Goal: Transaction & Acquisition: Purchase product/service

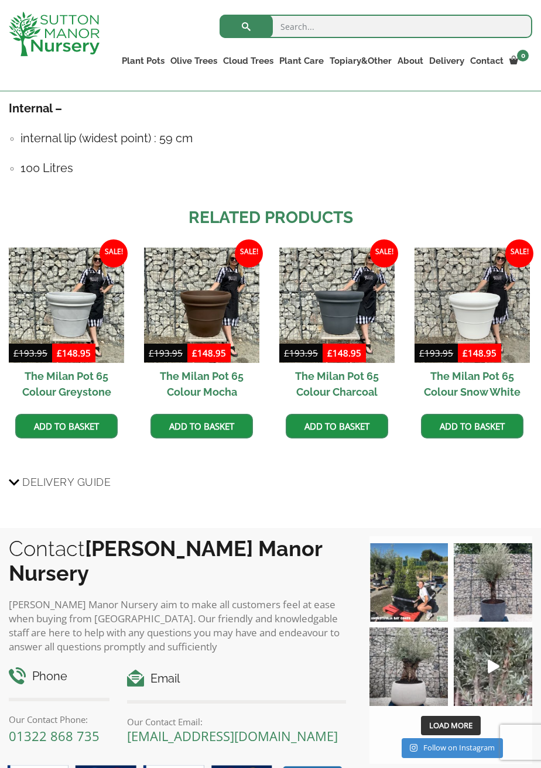
scroll to position [873, 0]
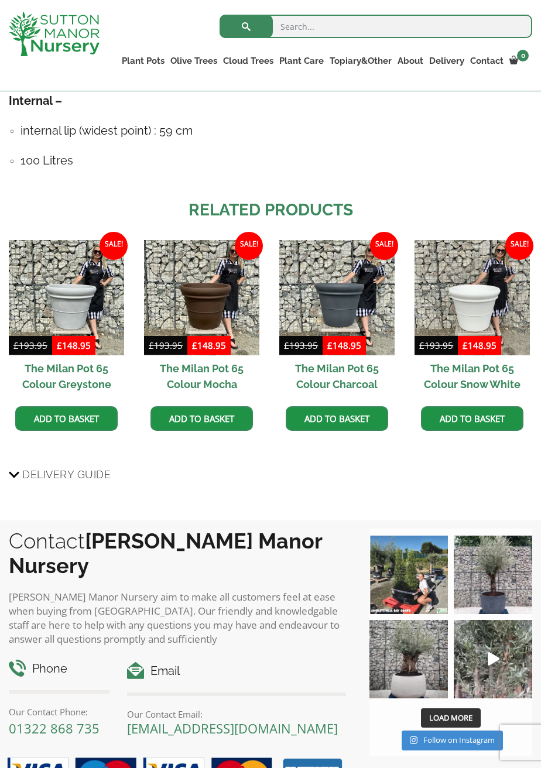
click at [502, 595] on img at bounding box center [493, 574] width 78 height 78
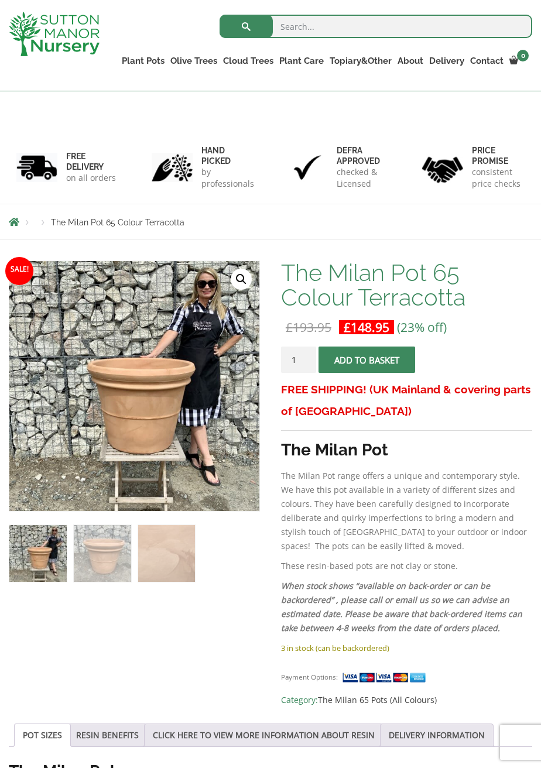
scroll to position [0, 0]
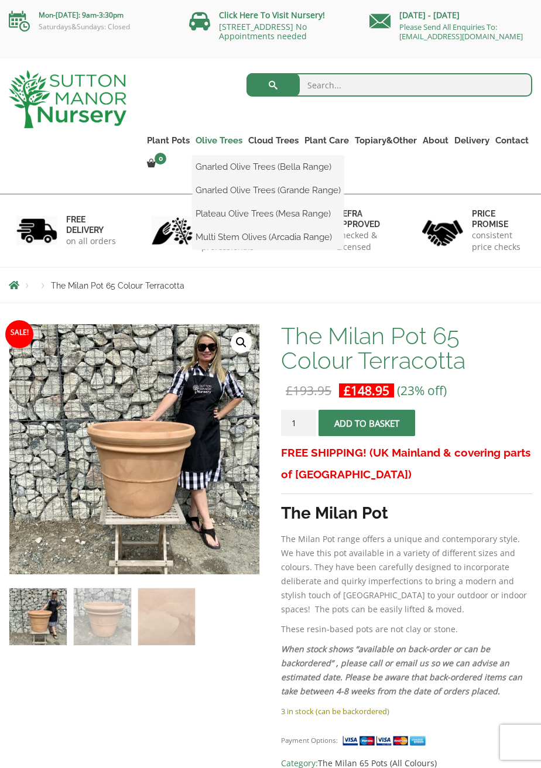
click at [221, 147] on link "Olive Trees" at bounding box center [219, 140] width 53 height 16
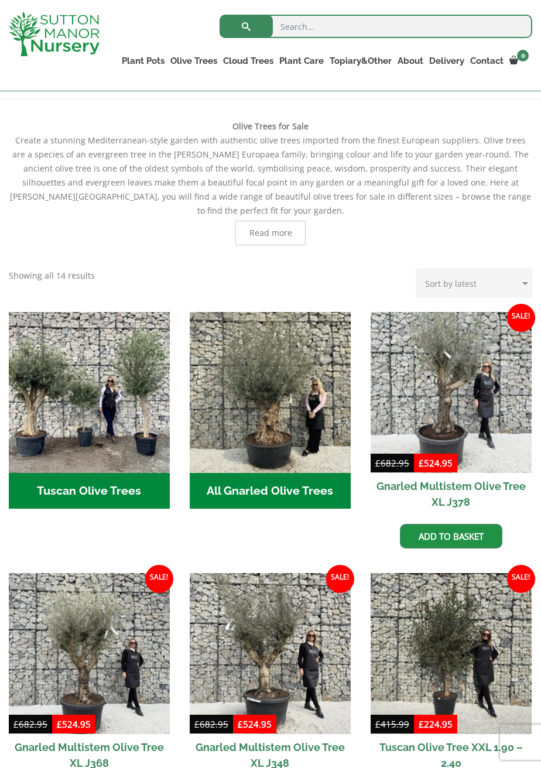
scroll to position [210, 0]
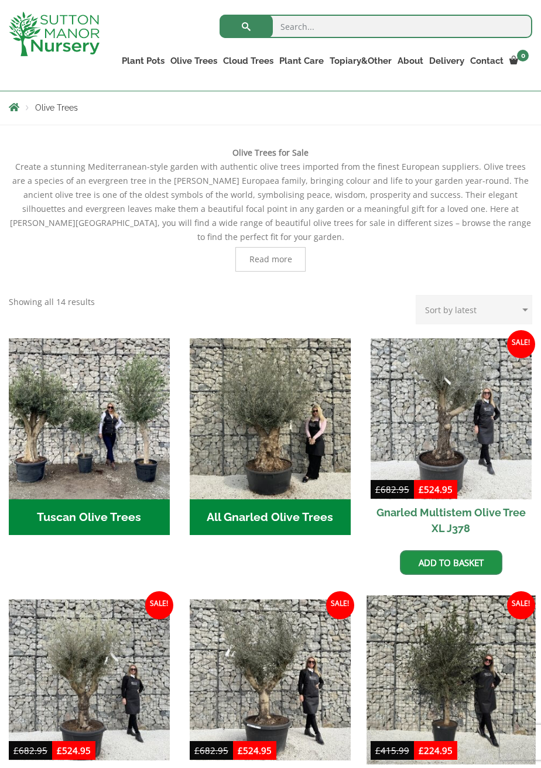
click at [455, 690] on img at bounding box center [450, 679] width 169 height 169
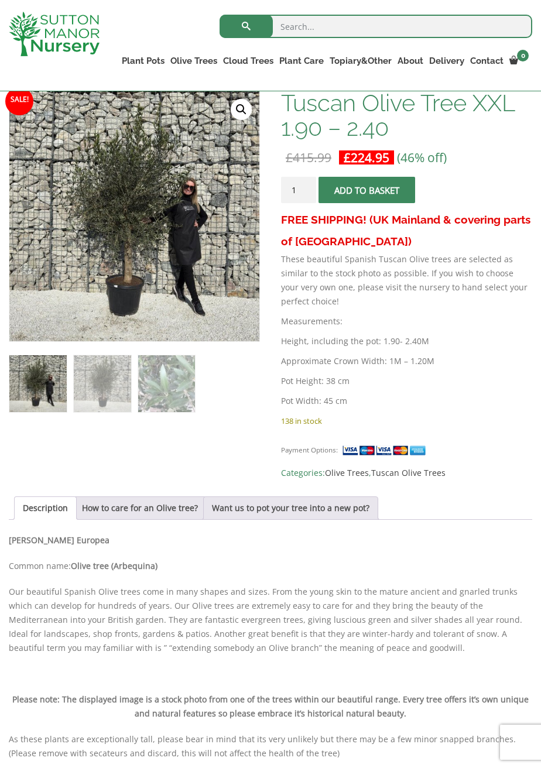
scroll to position [189, 0]
click at [288, 519] on link "Want us to pot your tree into a new pot?" at bounding box center [290, 507] width 157 height 22
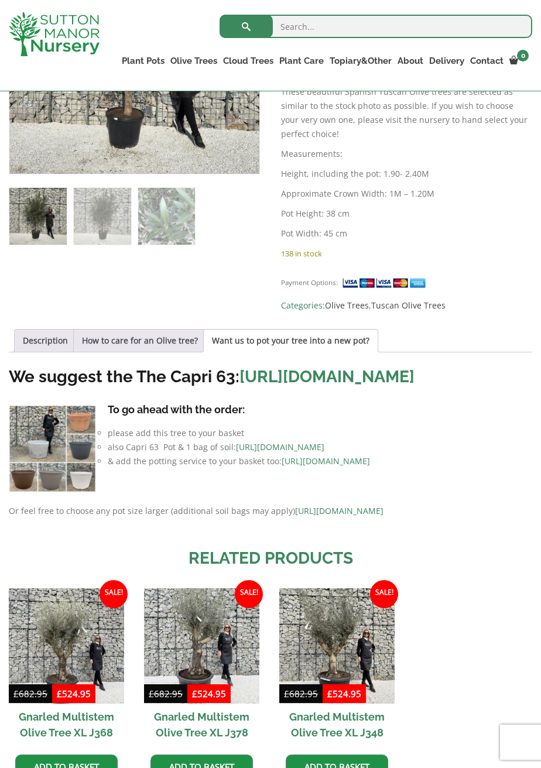
scroll to position [355, 0]
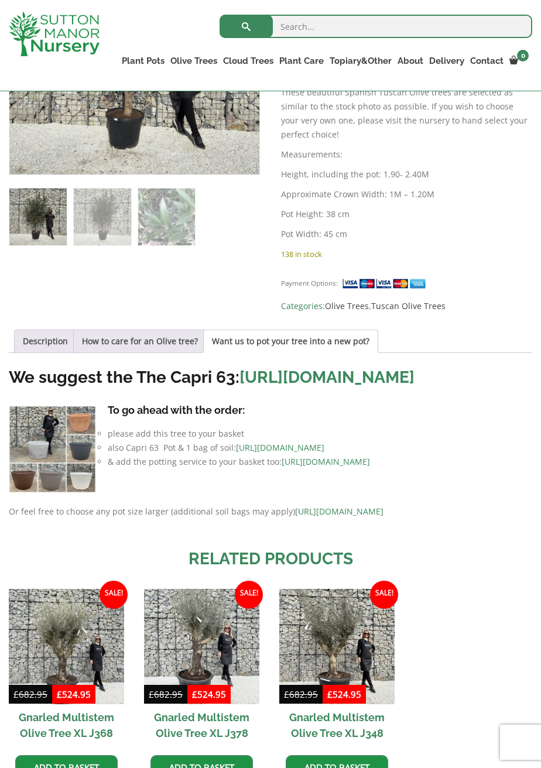
click at [239, 387] on link "[URL][DOMAIN_NAME]" at bounding box center [326, 377] width 175 height 19
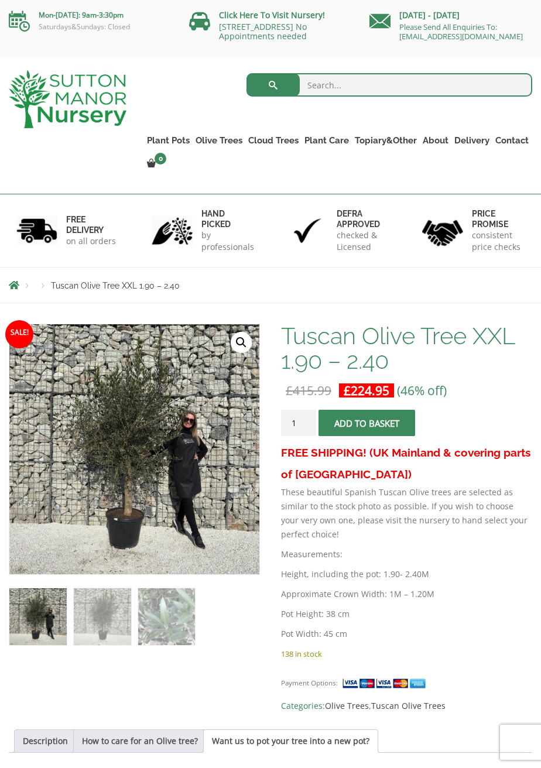
scroll to position [1, 0]
click at [155, 513] on img at bounding box center [301, 616] width 585 height 585
click at [162, 486] on img at bounding box center [301, 616] width 585 height 585
click at [369, 430] on button "Add to basket" at bounding box center [366, 422] width 97 height 26
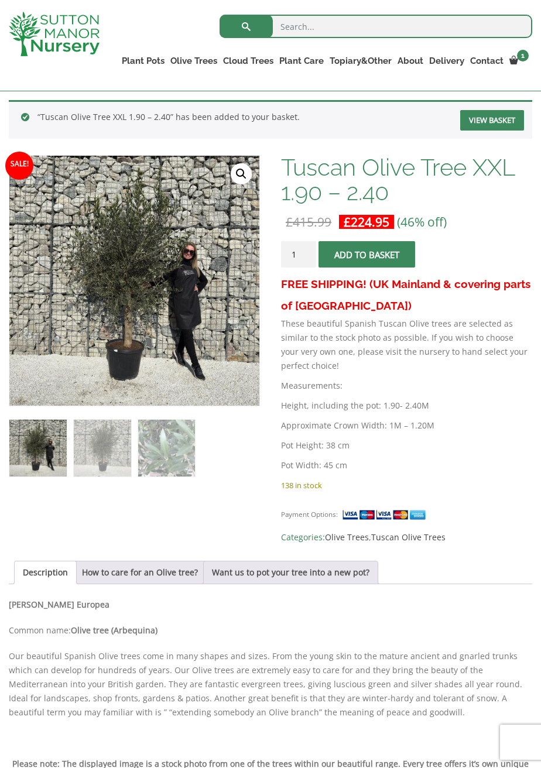
scroll to position [181, 0]
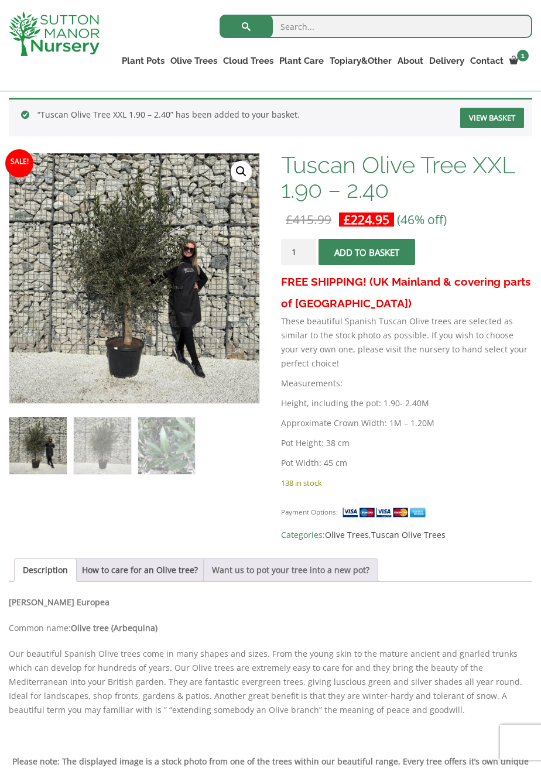
click at [300, 576] on link "Want us to pot your tree into a new pot?" at bounding box center [290, 570] width 157 height 22
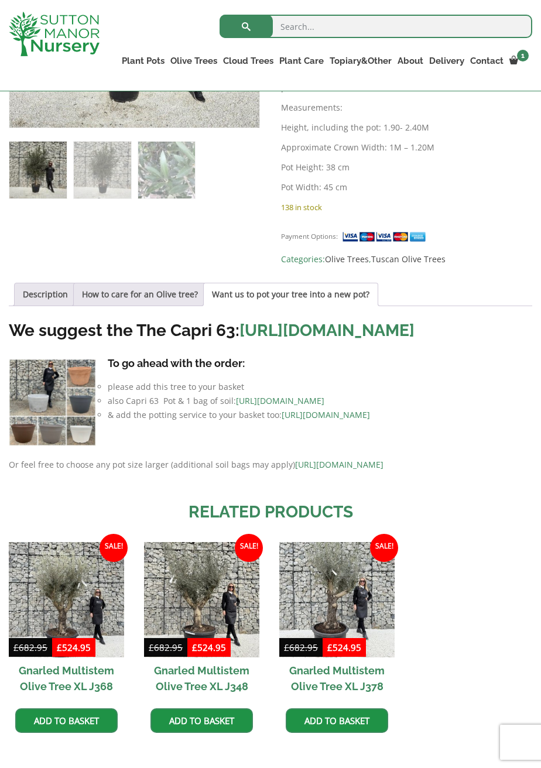
scroll to position [455, 0]
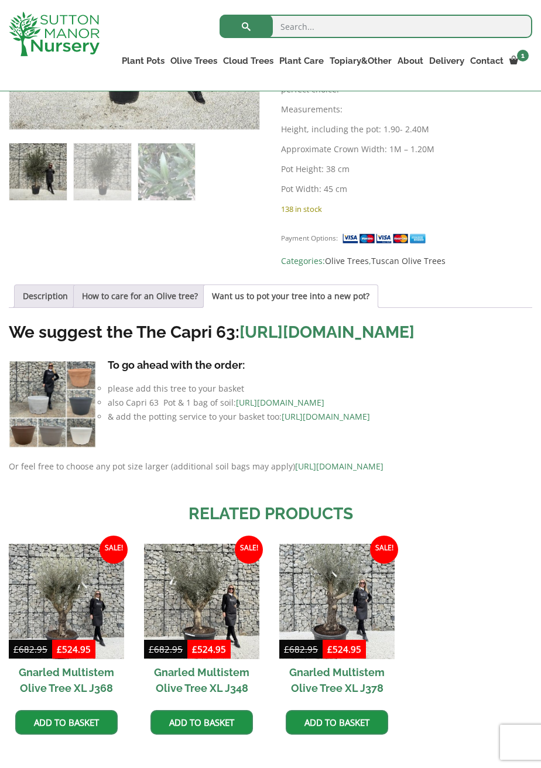
click at [48, 448] on img at bounding box center [52, 404] width 87 height 87
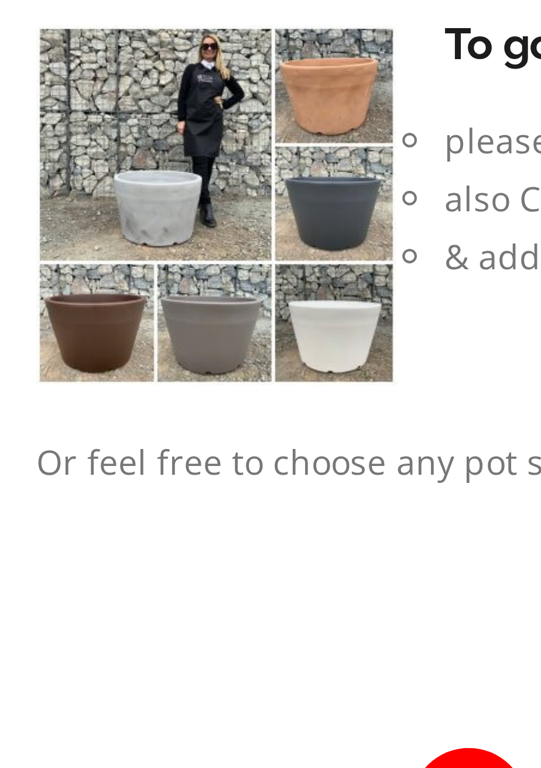
scroll to position [454, 0]
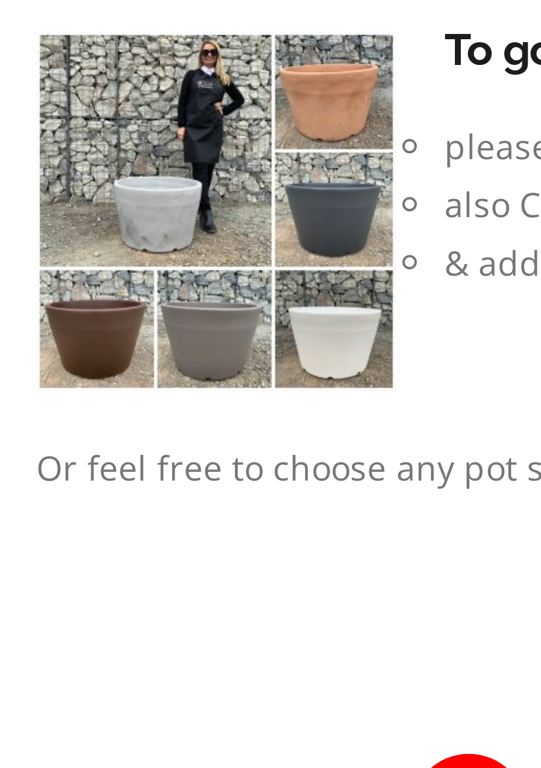
click at [82, 430] on img at bounding box center [52, 405] width 87 height 87
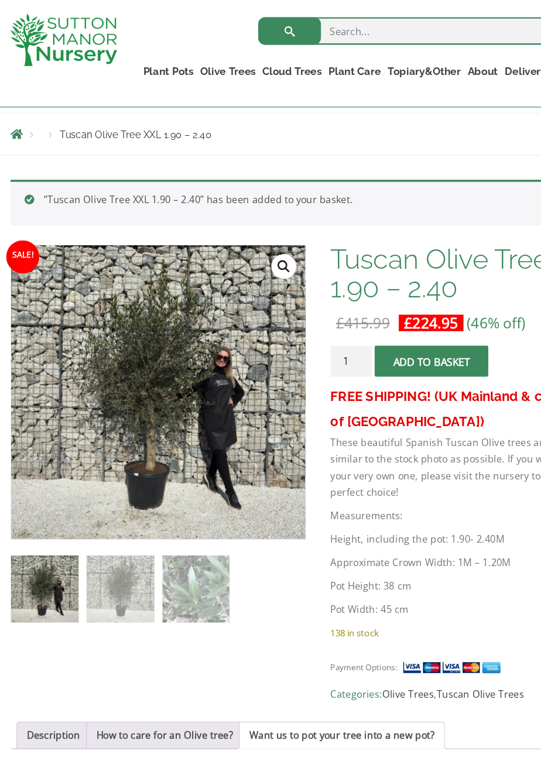
scroll to position [116, 0]
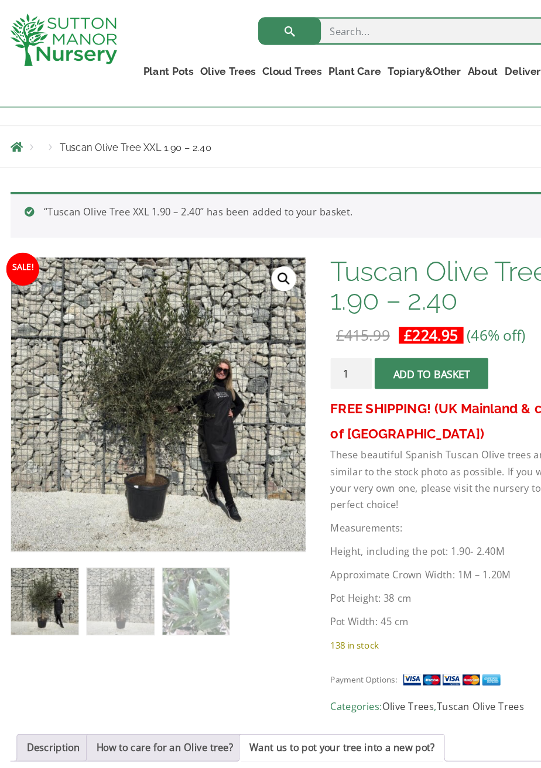
click at [396, 331] on button "Add to basket" at bounding box center [366, 317] width 97 height 26
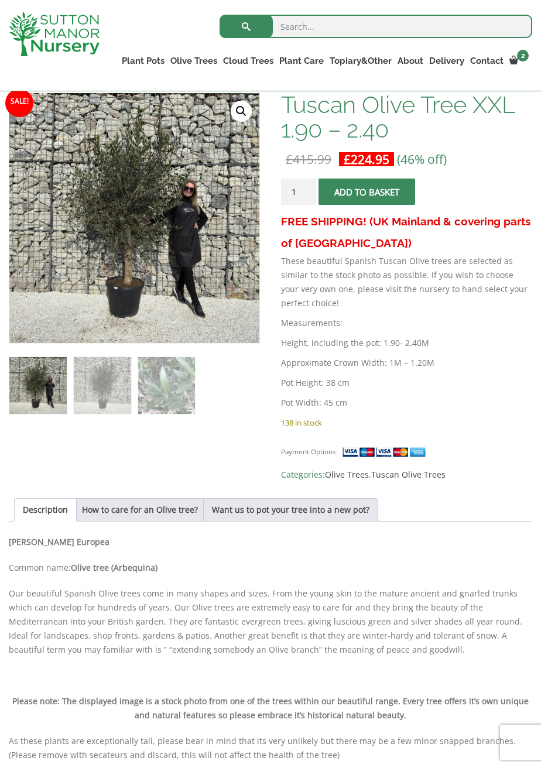
scroll to position [201, 0]
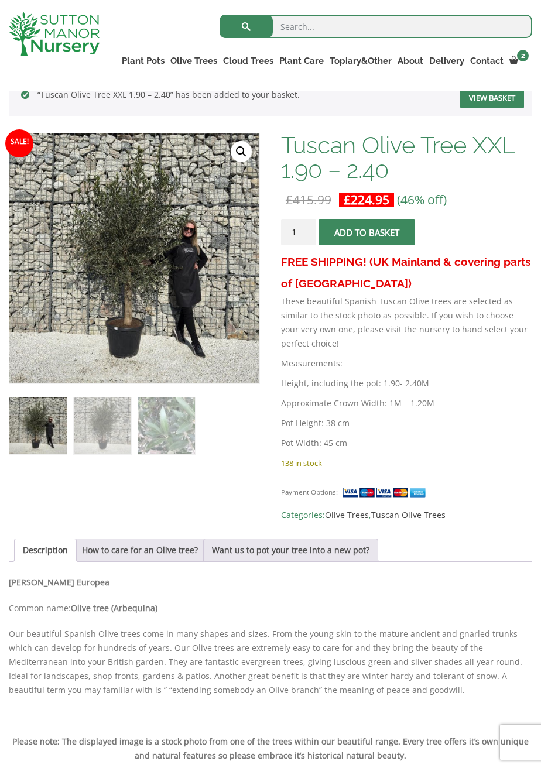
click at [387, 245] on button "Add to basket" at bounding box center [366, 232] width 97 height 26
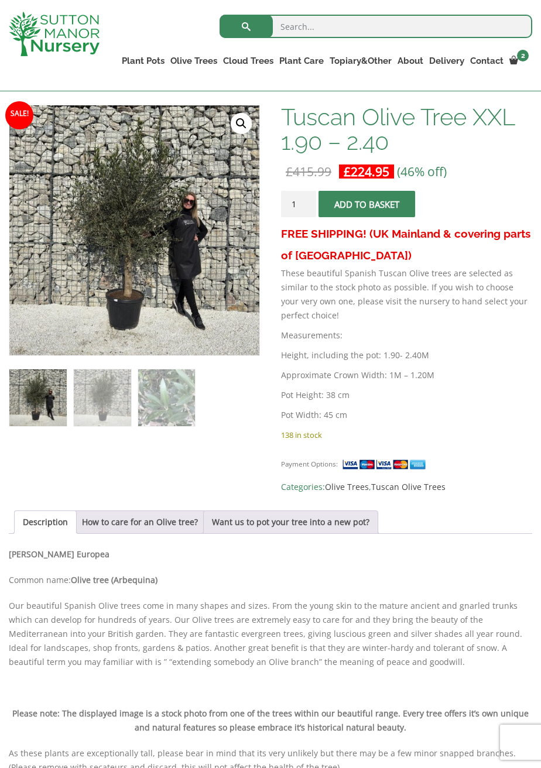
scroll to position [258, 0]
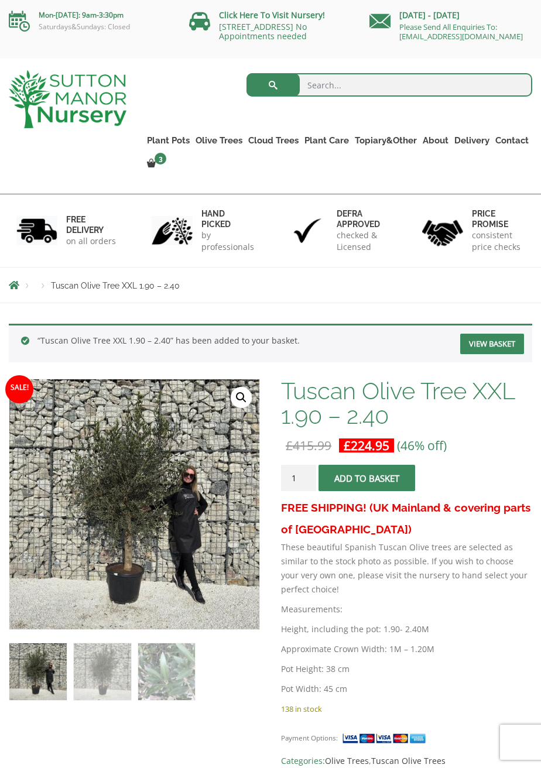
click at [496, 349] on link "View basket" at bounding box center [492, 344] width 64 height 20
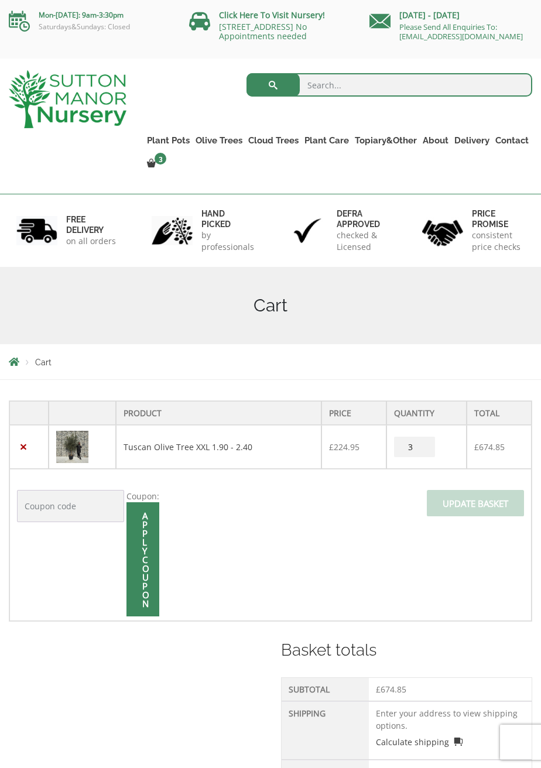
click at [431, 453] on input "3" at bounding box center [414, 447] width 41 height 20
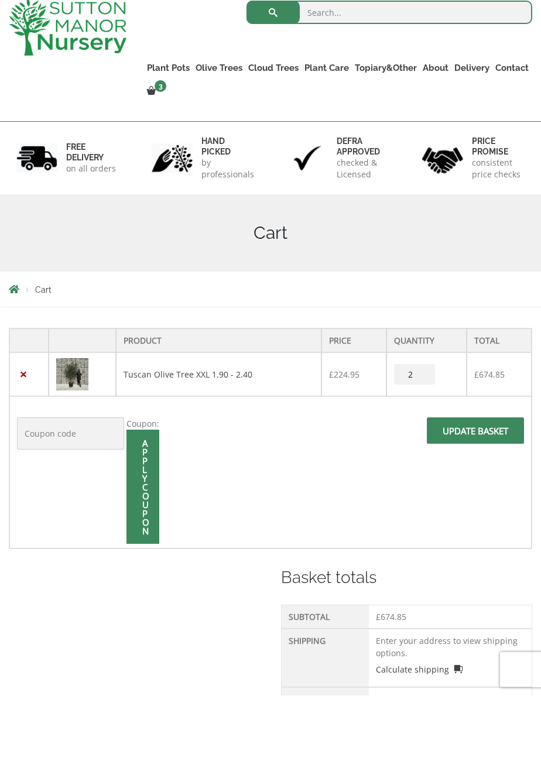
type input "2"
click at [489, 515] on input "Update basket" at bounding box center [475, 503] width 97 height 26
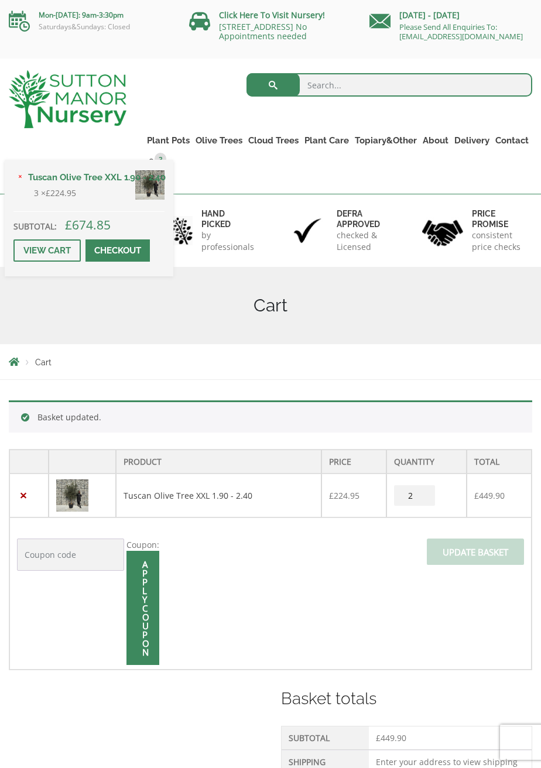
click at [164, 172] on div "× Tuscan Olive Tree XXL 1.90 - 2.40 3 × £ 224.95 Subtotal: £ 674.85 View cart C…" at bounding box center [89, 218] width 169 height 116
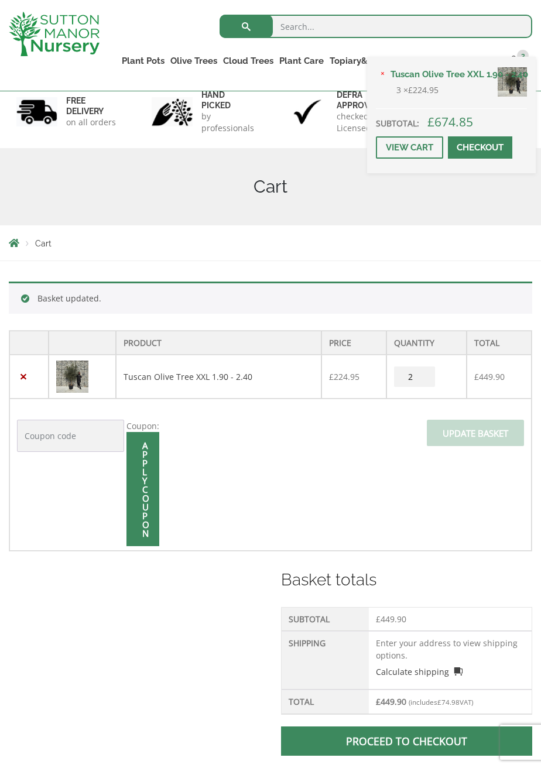
scroll to position [79, 0]
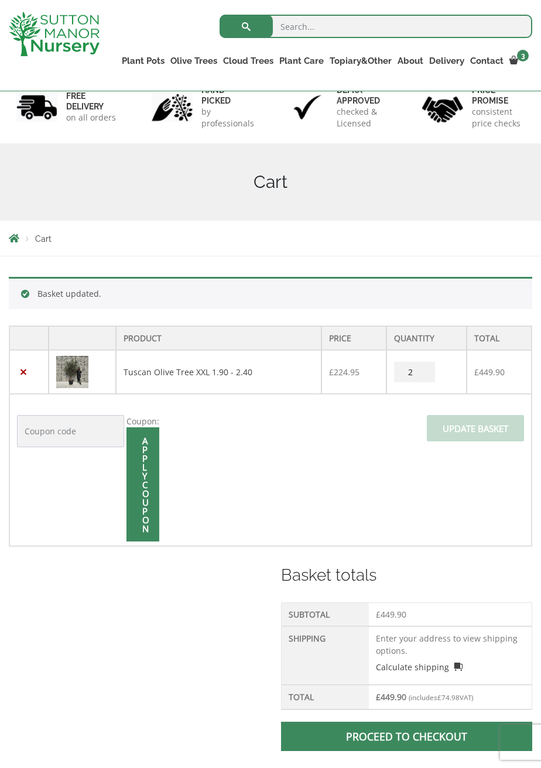
click at [445, 749] on link "Proceed to checkout" at bounding box center [406, 736] width 251 height 29
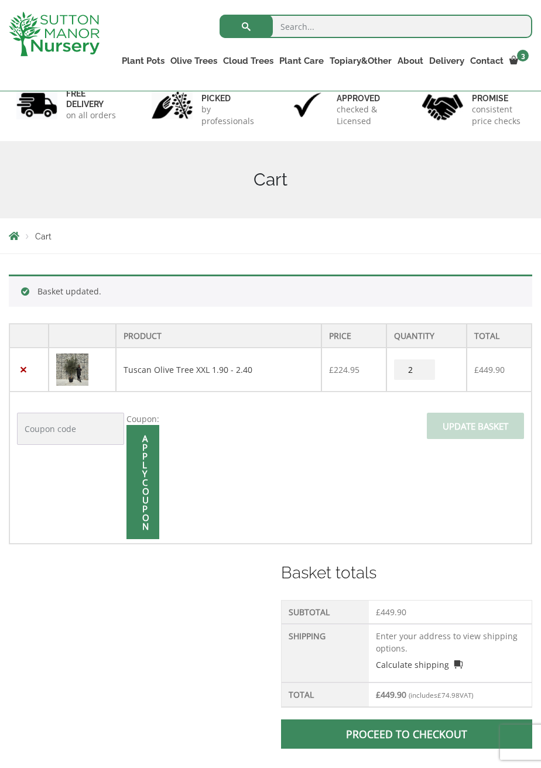
scroll to position [135, 0]
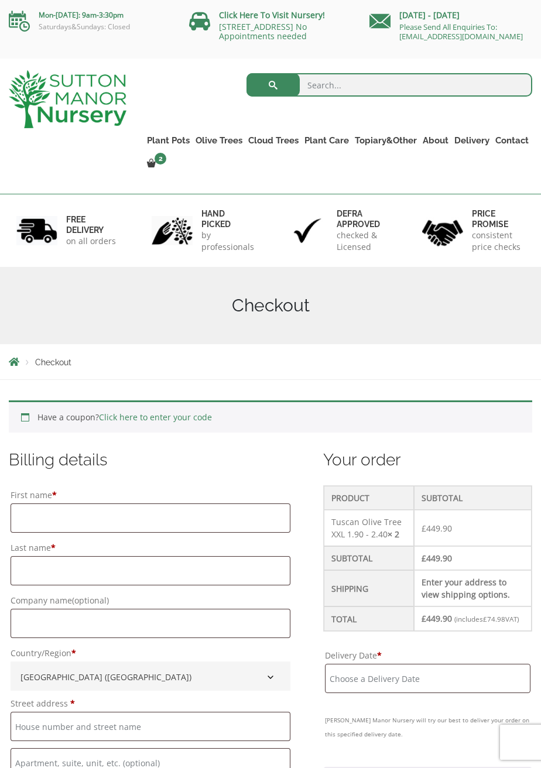
click at [52, 4] on div "Mon-Friday: 9am-3:30pm Saturdays&Sundays: Closed" at bounding box center [90, 23] width 180 height 47
